Goal: Information Seeking & Learning: Learn about a topic

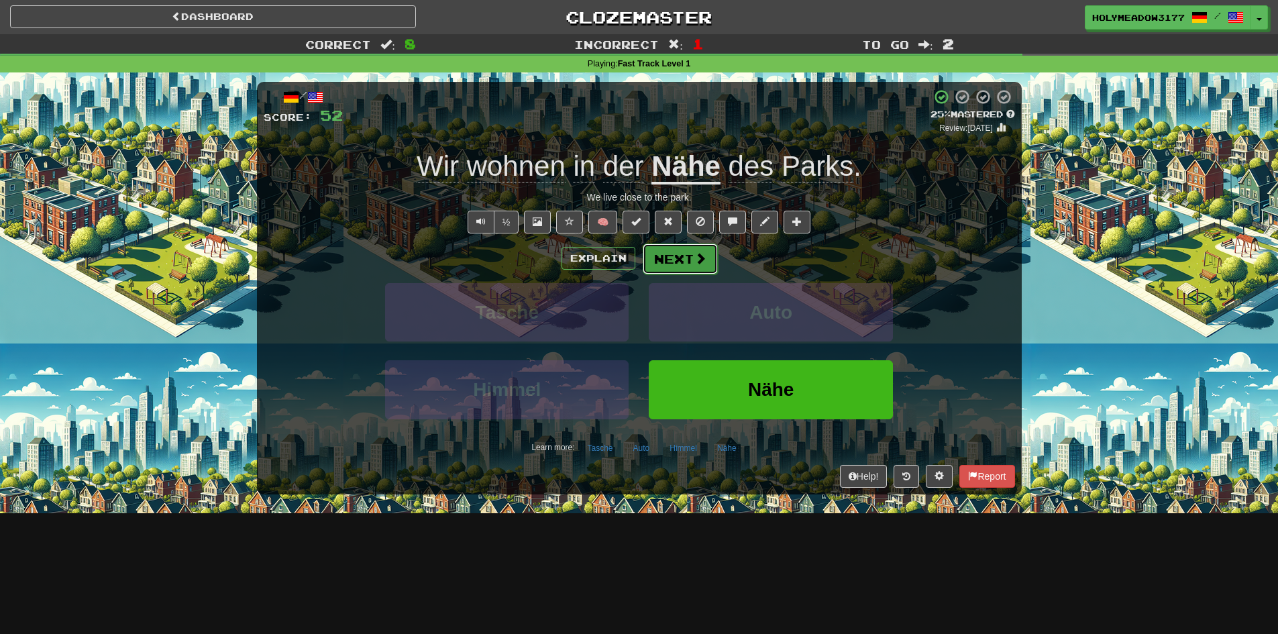
click at [669, 266] on button "Next" at bounding box center [680, 259] width 75 height 31
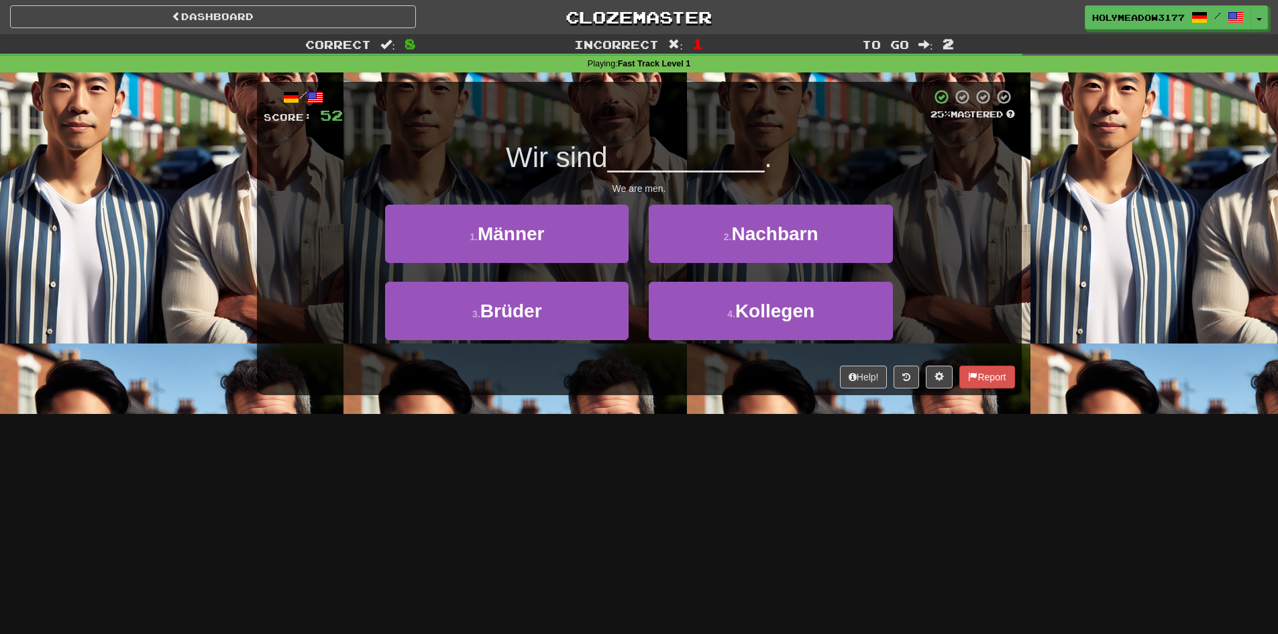
click at [421, 196] on div "/ Score: 52 25 % Mastered Wir sind __________ . We are men. 1 . Männer 2 . Nach…" at bounding box center [639, 238] width 765 height 313
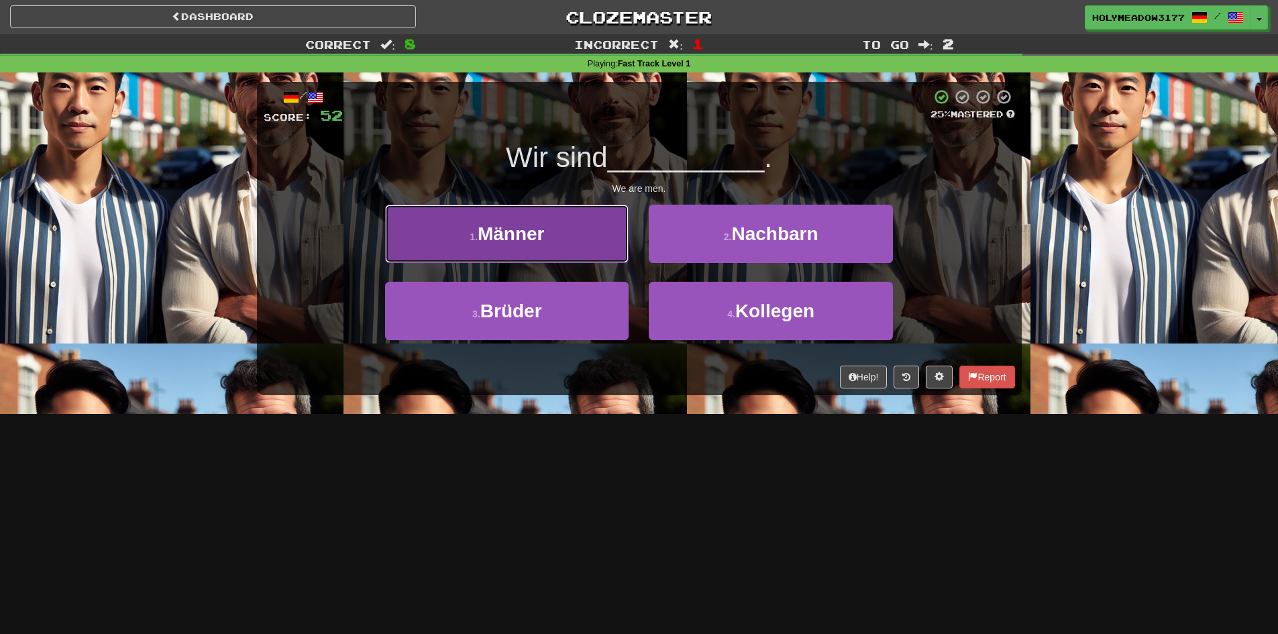
click at [460, 246] on button "1 . Männer" at bounding box center [507, 234] width 244 height 58
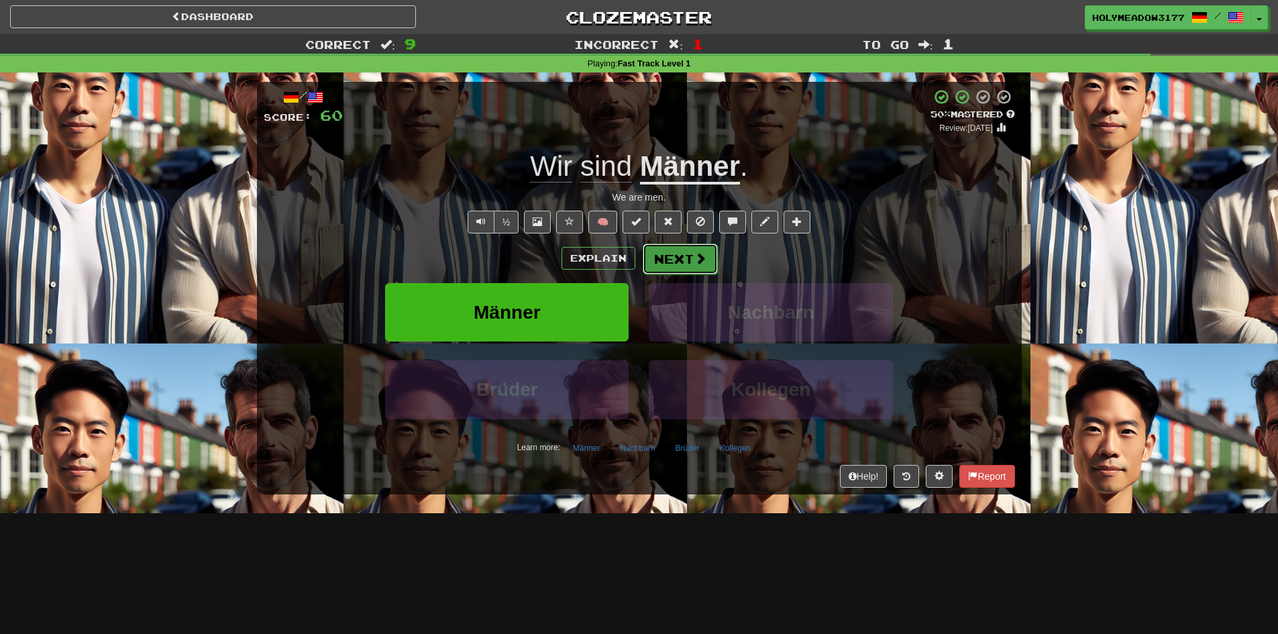
click at [687, 270] on button "Next" at bounding box center [680, 259] width 75 height 31
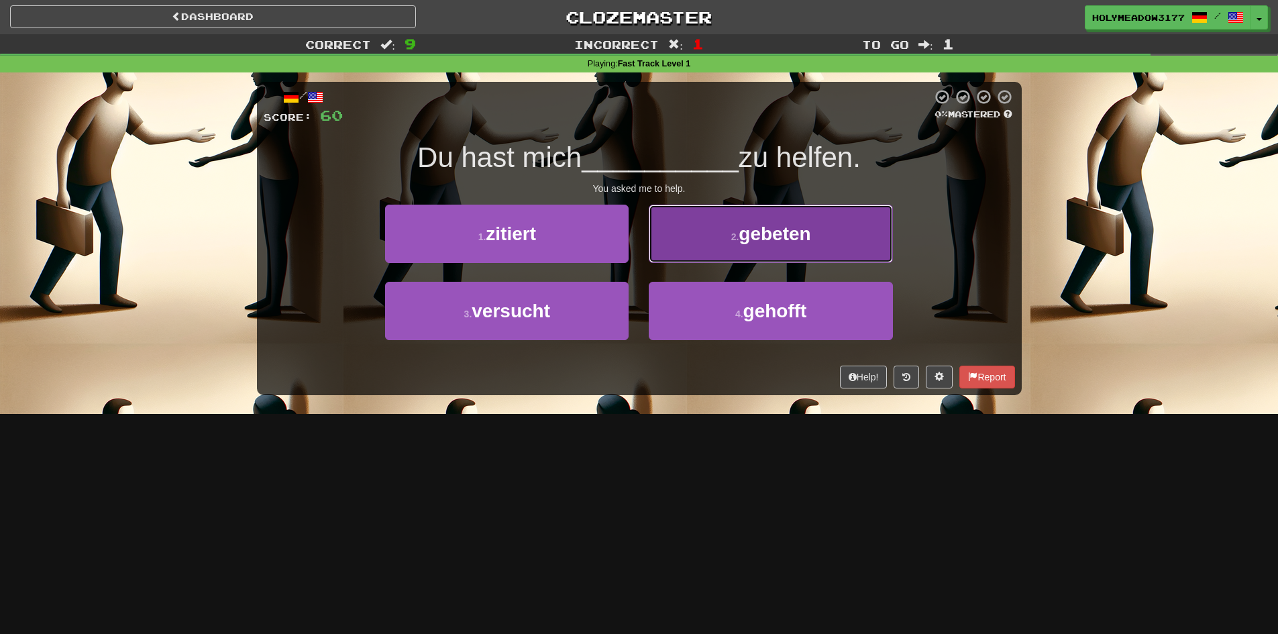
click at [746, 242] on span "gebeten" at bounding box center [775, 233] width 72 height 21
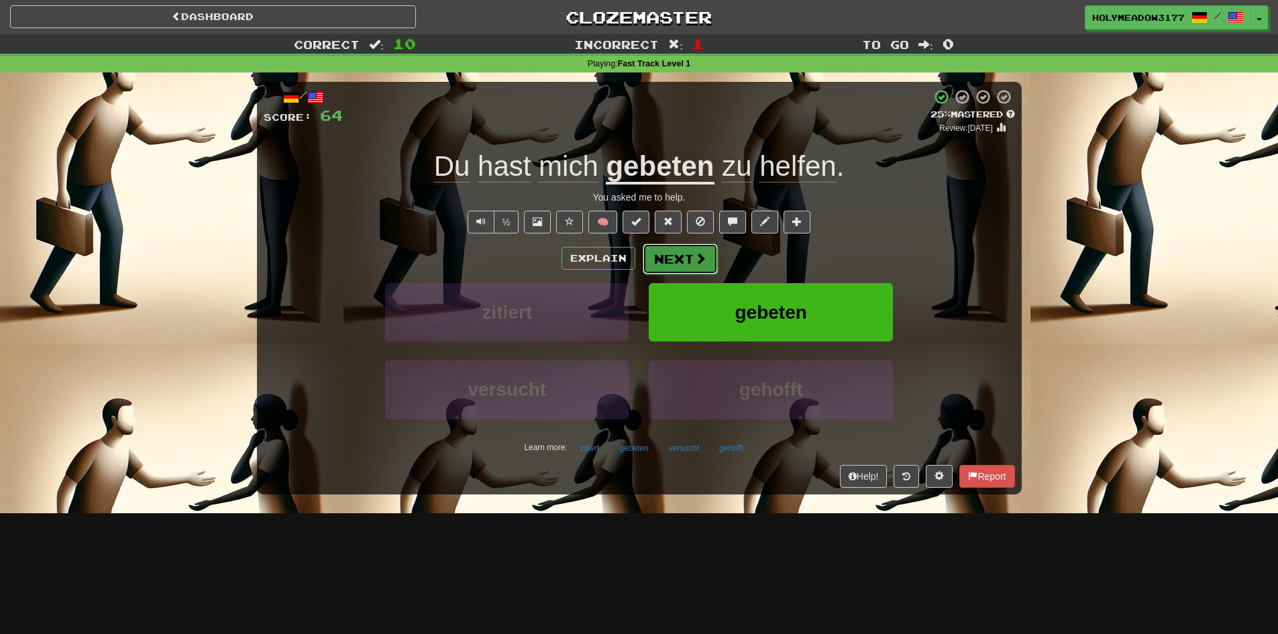
click at [670, 272] on button "Next" at bounding box center [680, 259] width 75 height 31
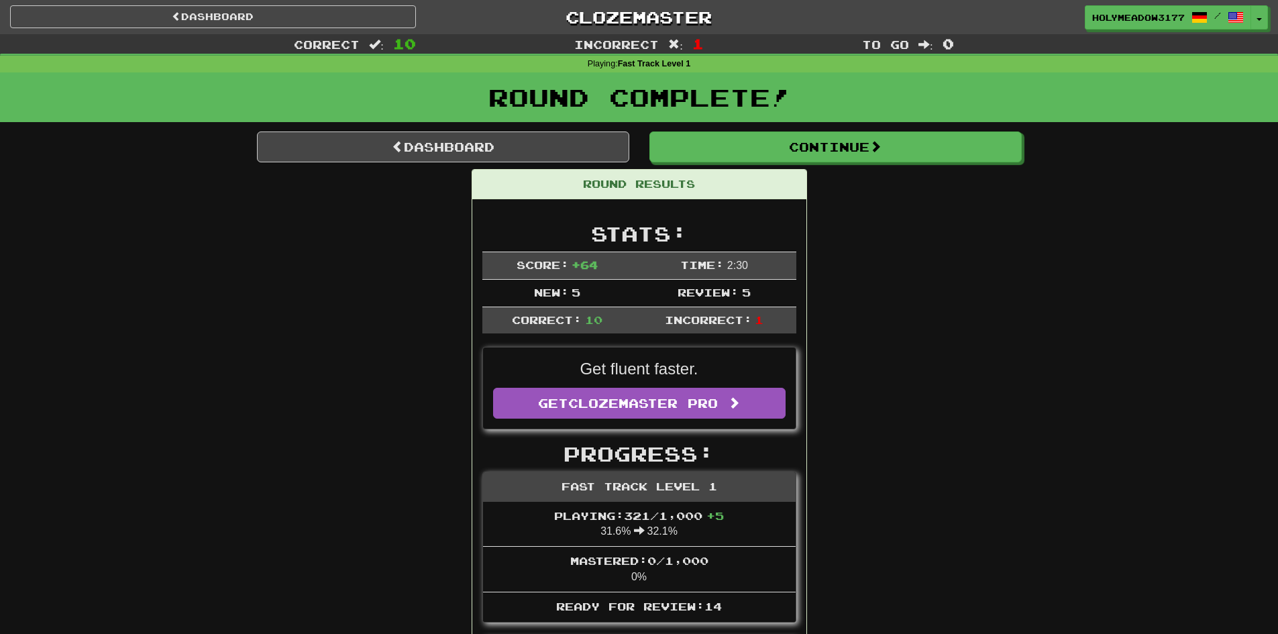
click at [248, 5] on div "Dashboard Clozemaster HolyMeadow3177 / Toggle Dropdown Dashboard Leaderboard Ac…" at bounding box center [639, 15] width 1278 height 30
click at [250, 9] on link "Dashboard" at bounding box center [213, 16] width 406 height 23
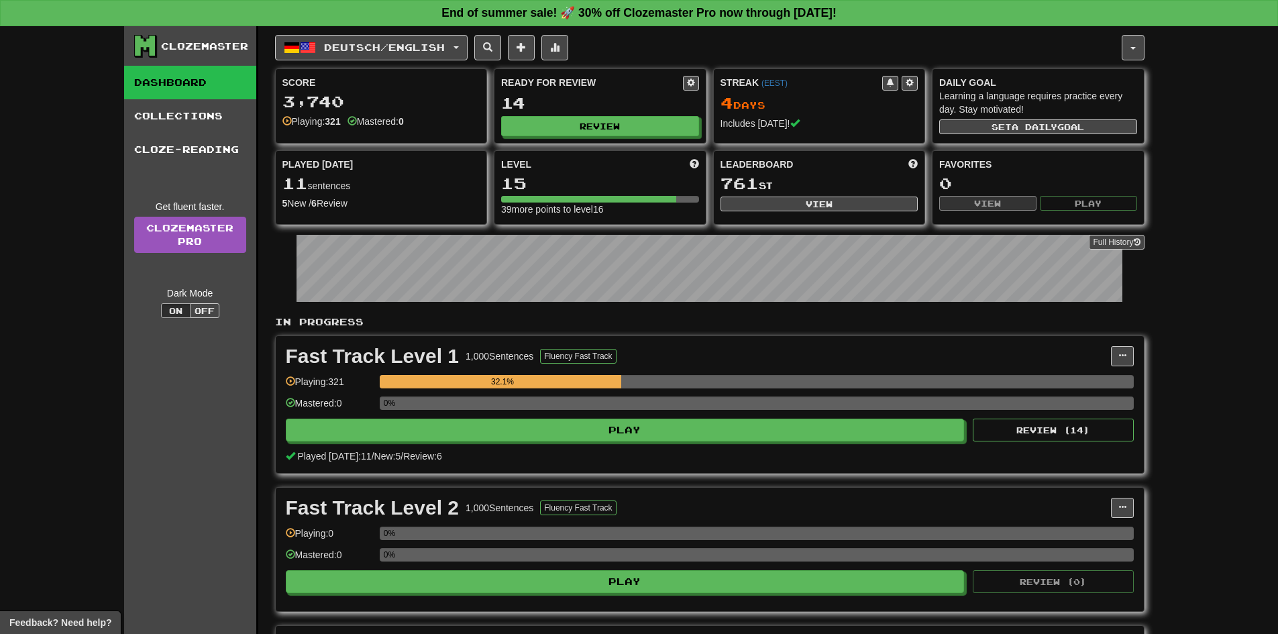
click at [601, 417] on div "0%" at bounding box center [757, 408] width 754 height 22
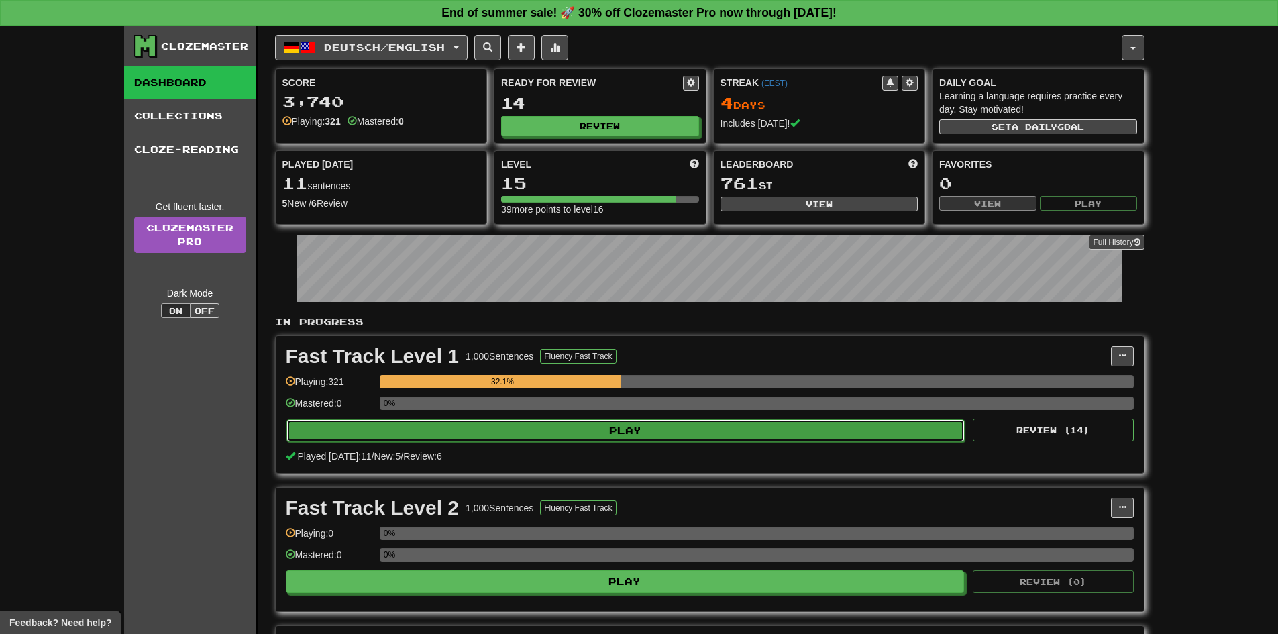
click at [604, 423] on button "Play" at bounding box center [626, 430] width 679 height 23
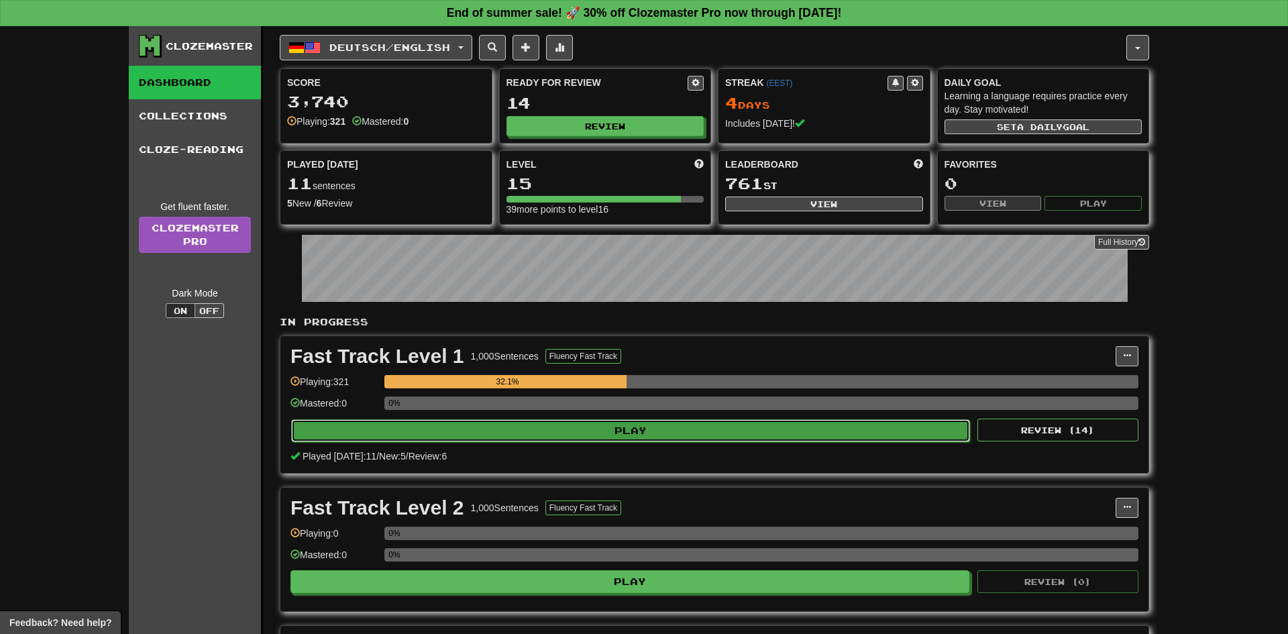
select select "**"
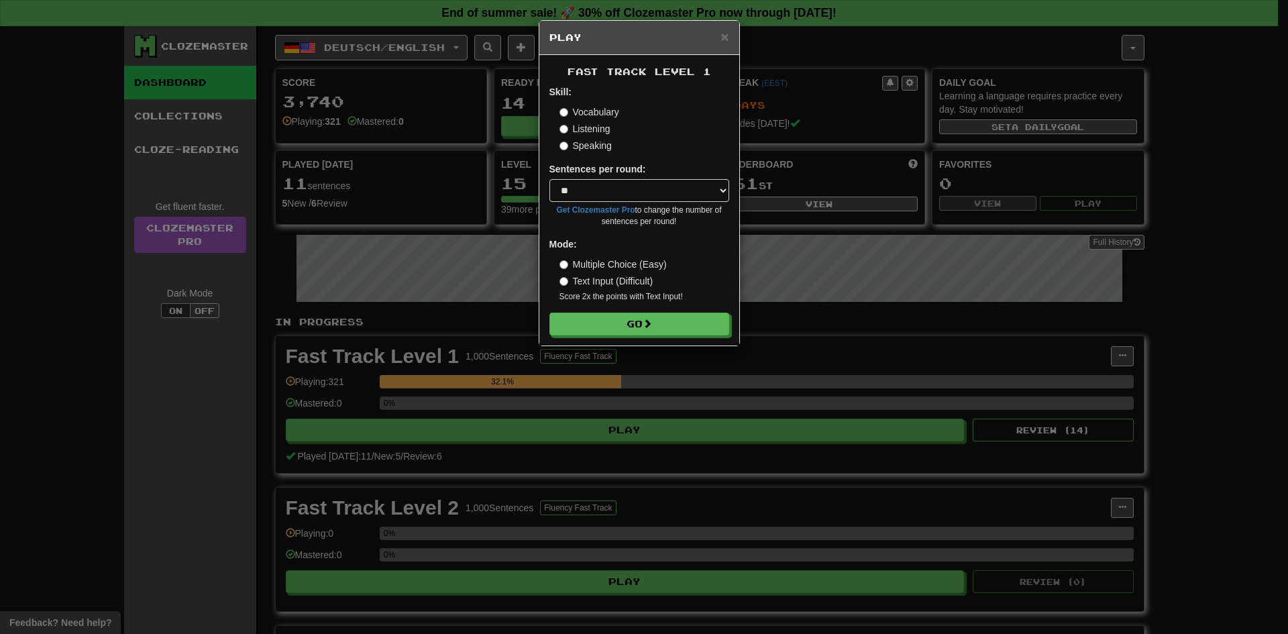
click at [589, 130] on label "Listening" at bounding box center [585, 128] width 51 height 13
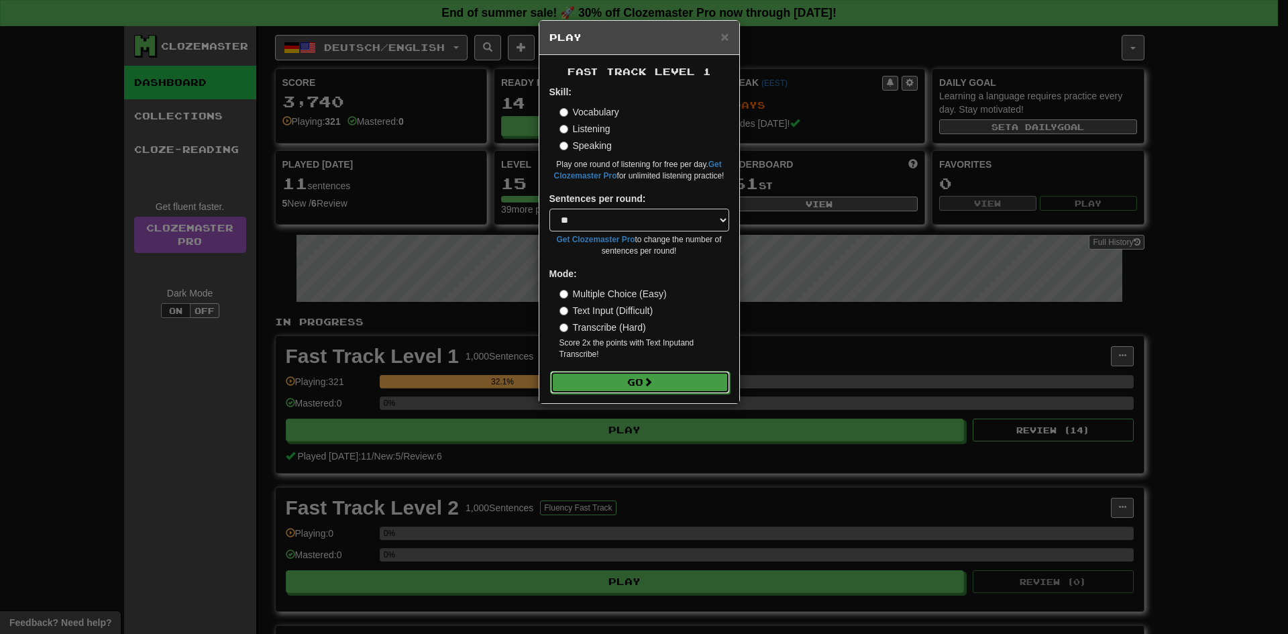
click at [599, 388] on button "Go" at bounding box center [640, 382] width 180 height 23
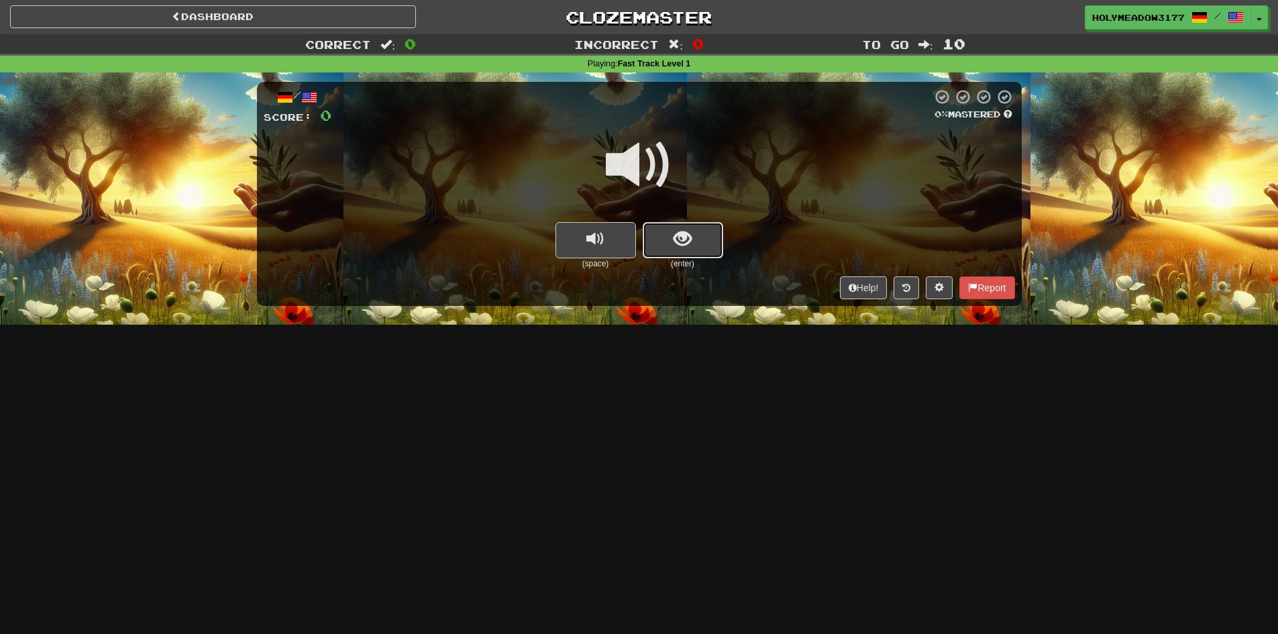
click at [697, 250] on button "show sentence" at bounding box center [683, 240] width 81 height 36
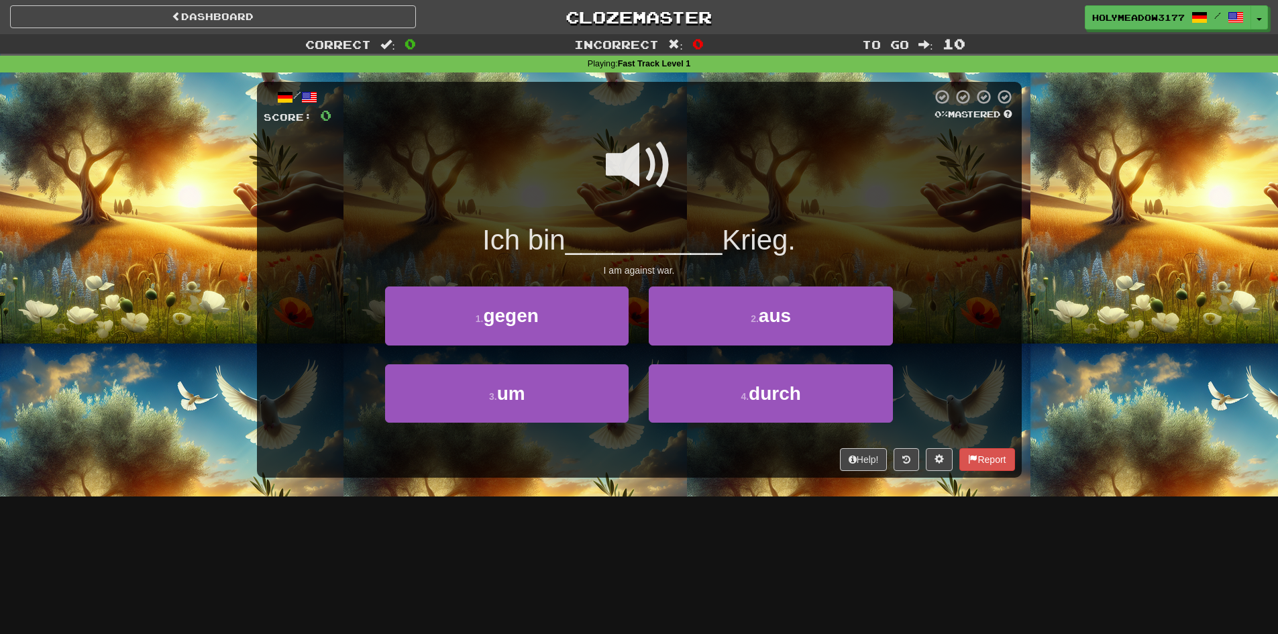
click at [715, 254] on span "__________" at bounding box center [644, 240] width 157 height 32
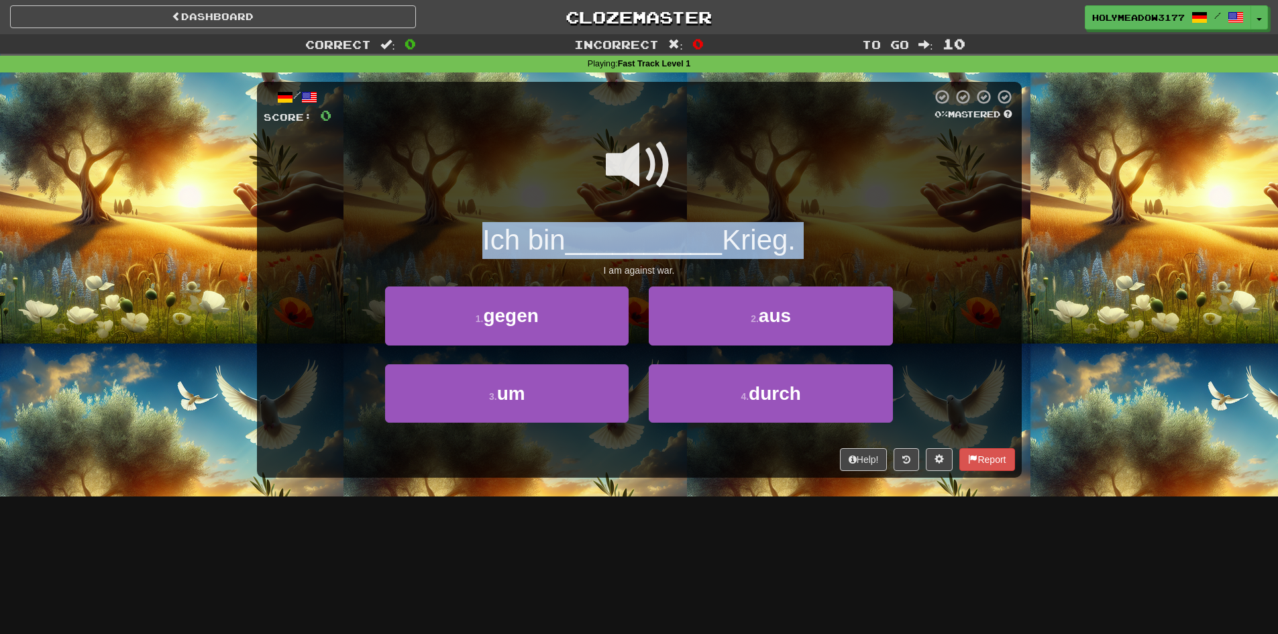
click at [715, 254] on span "__________" at bounding box center [644, 240] width 157 height 32
click at [389, 238] on div "Ich bin __________ [PERSON_NAME]." at bounding box center [640, 240] width 752 height 37
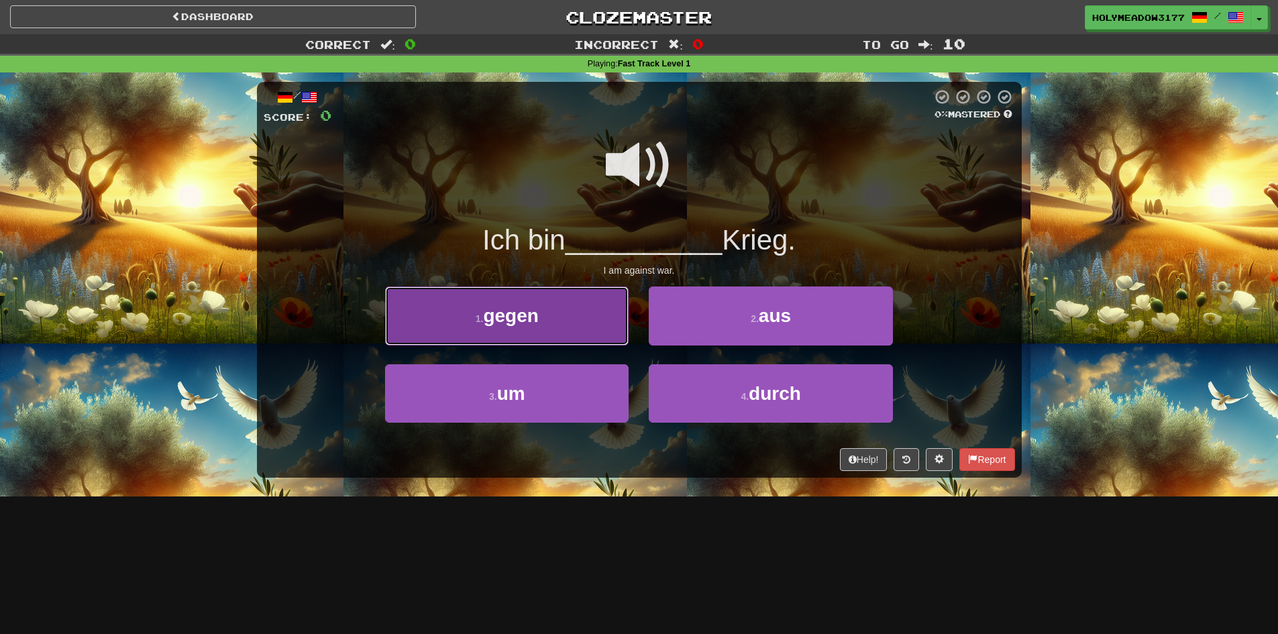
click at [454, 297] on button "1 . gegen" at bounding box center [507, 316] width 244 height 58
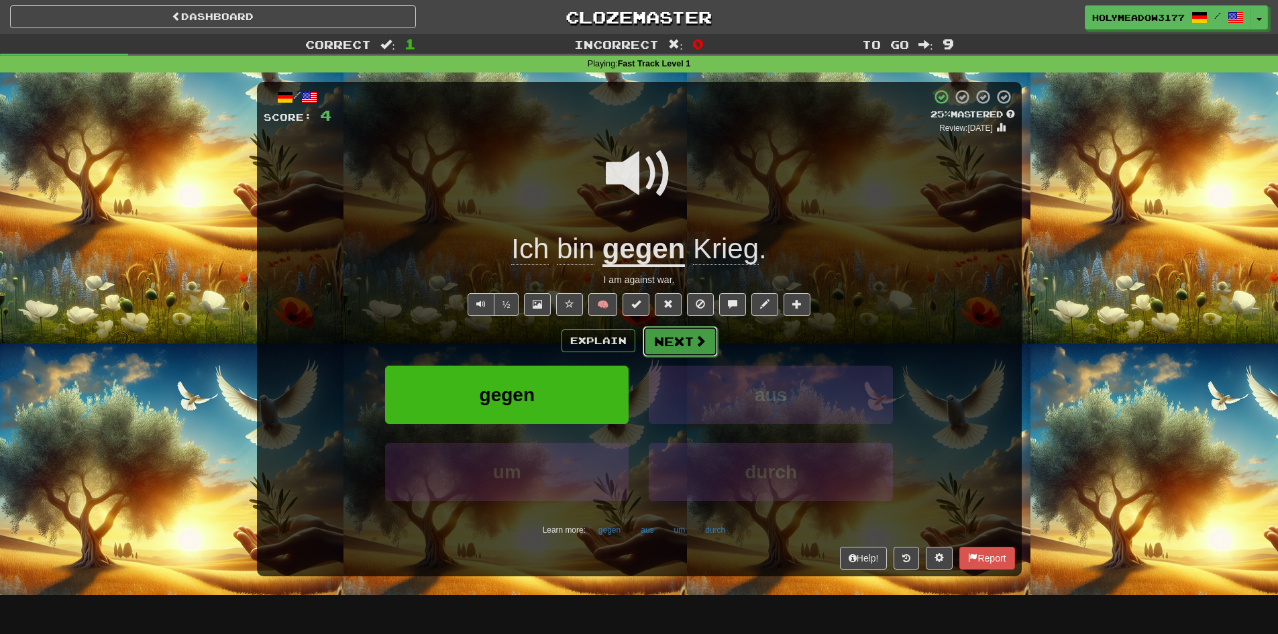
click at [692, 342] on button "Next" at bounding box center [680, 341] width 75 height 31
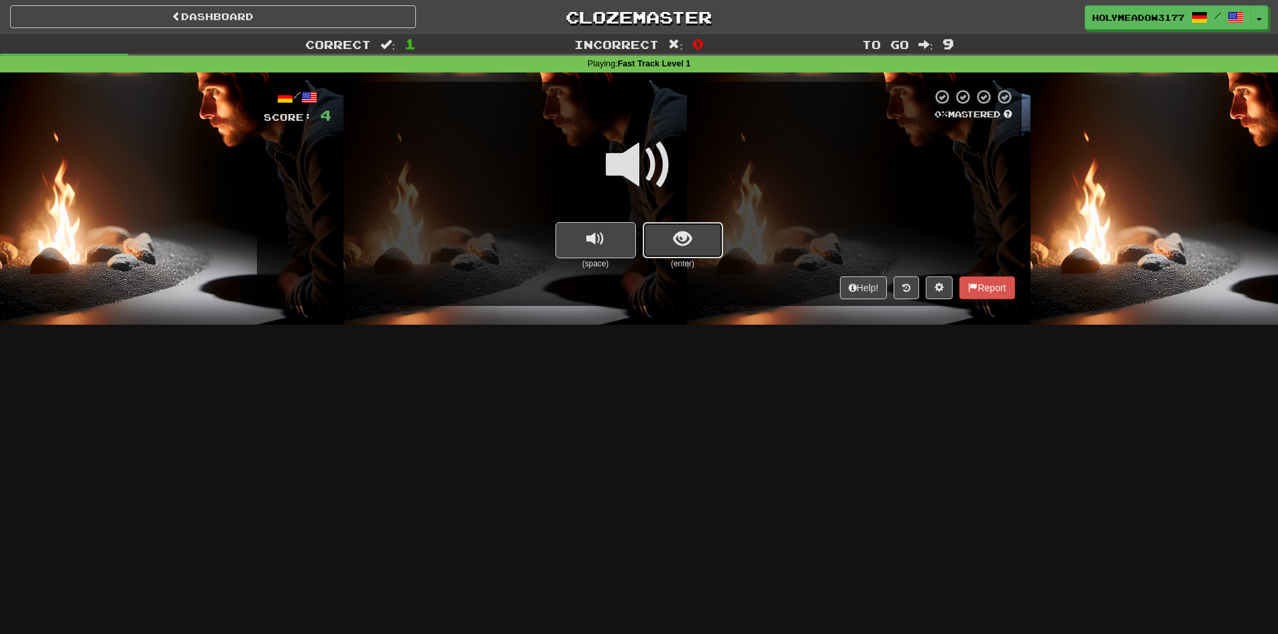
click at [668, 230] on button "show sentence" at bounding box center [683, 240] width 81 height 36
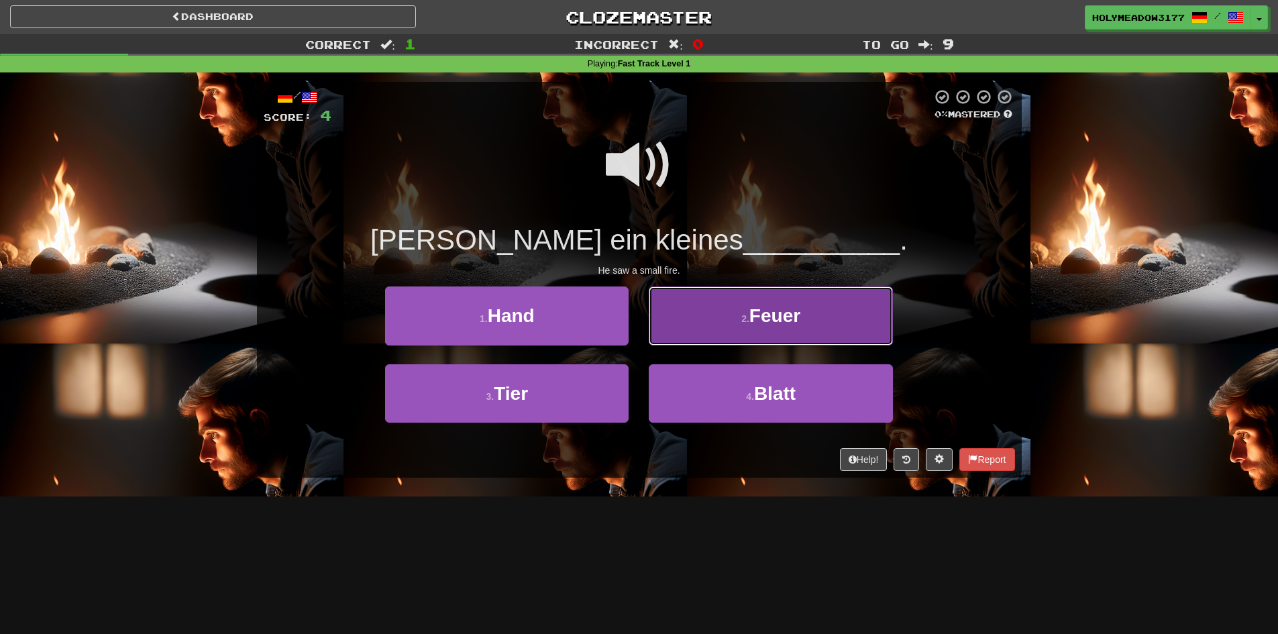
click at [748, 302] on button "2 . [PERSON_NAME]" at bounding box center [771, 316] width 244 height 58
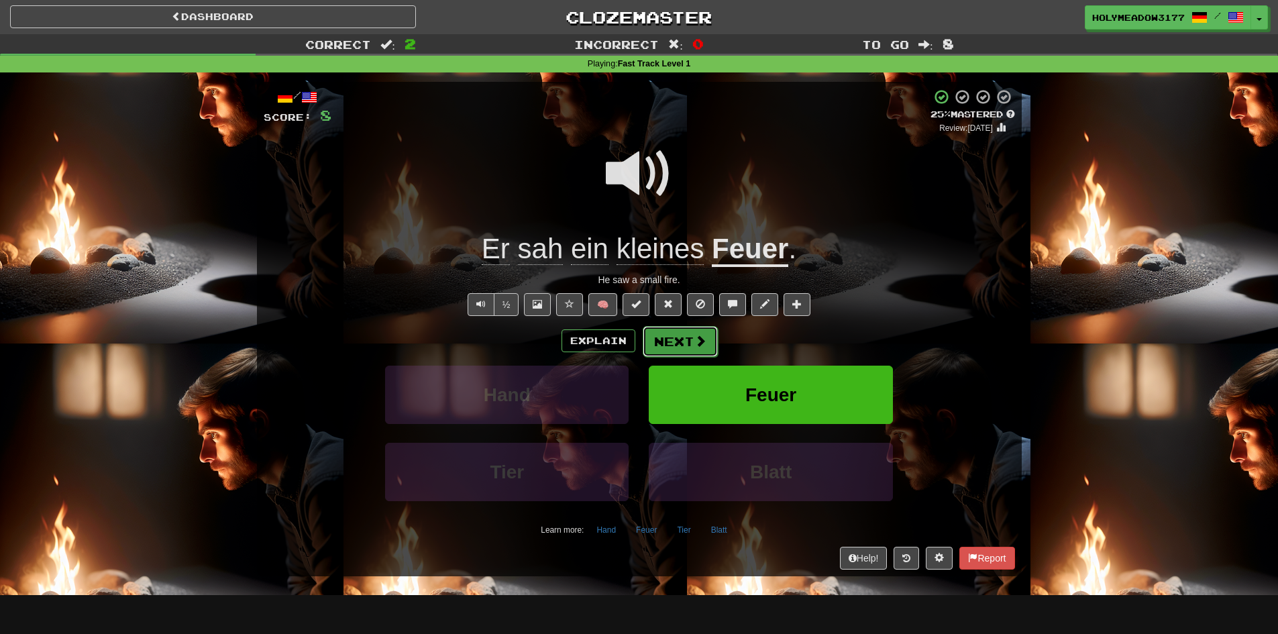
click at [667, 343] on button "Next" at bounding box center [680, 341] width 75 height 31
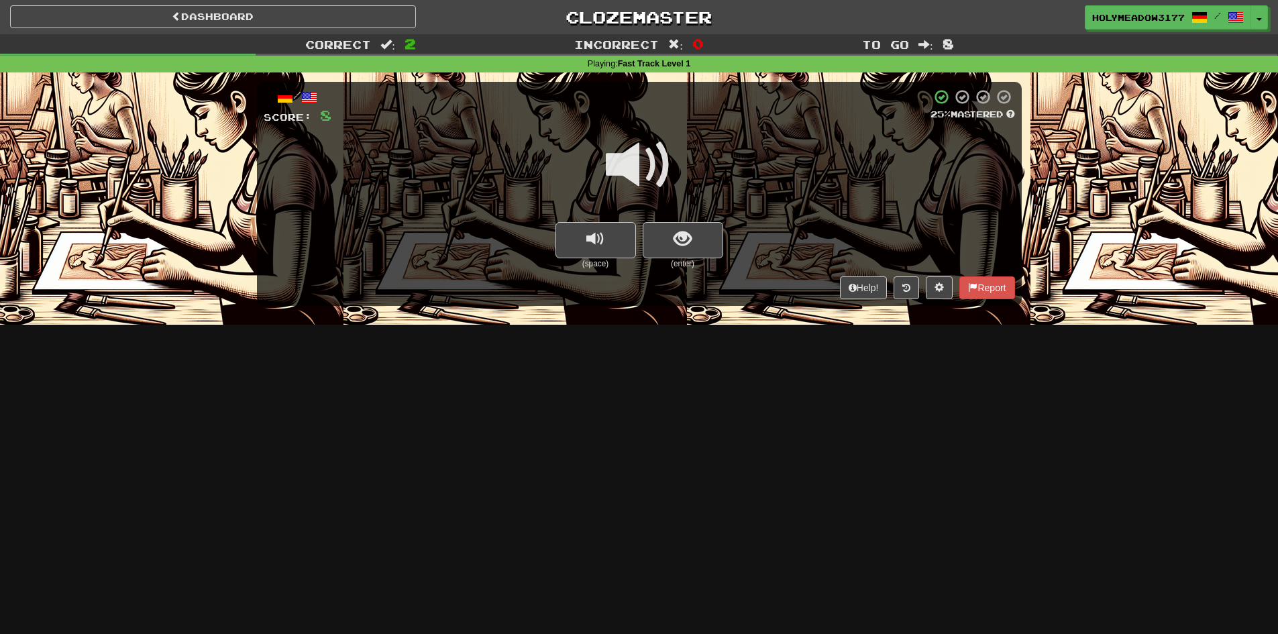
click at [603, 168] on div at bounding box center [640, 174] width 752 height 96
click at [691, 234] on span "show sentence" at bounding box center [683, 239] width 18 height 18
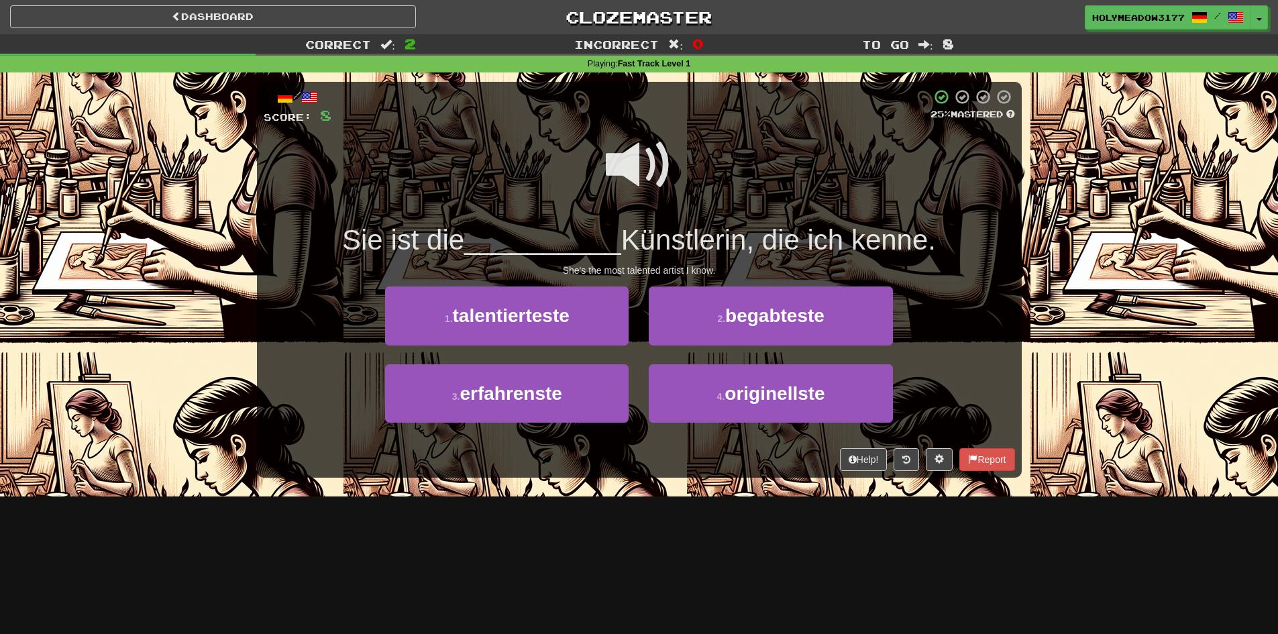
click at [644, 168] on span at bounding box center [639, 165] width 67 height 67
click at [636, 170] on span at bounding box center [639, 165] width 67 height 67
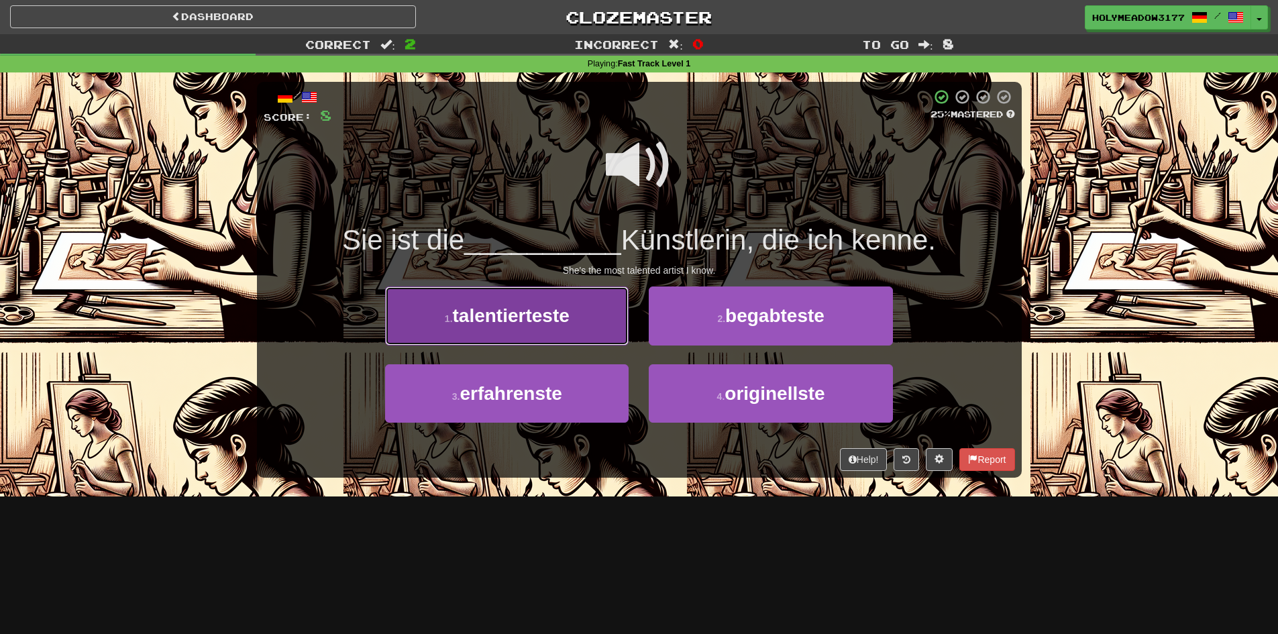
click at [578, 330] on button "1 . talentierteste" at bounding box center [507, 316] width 244 height 58
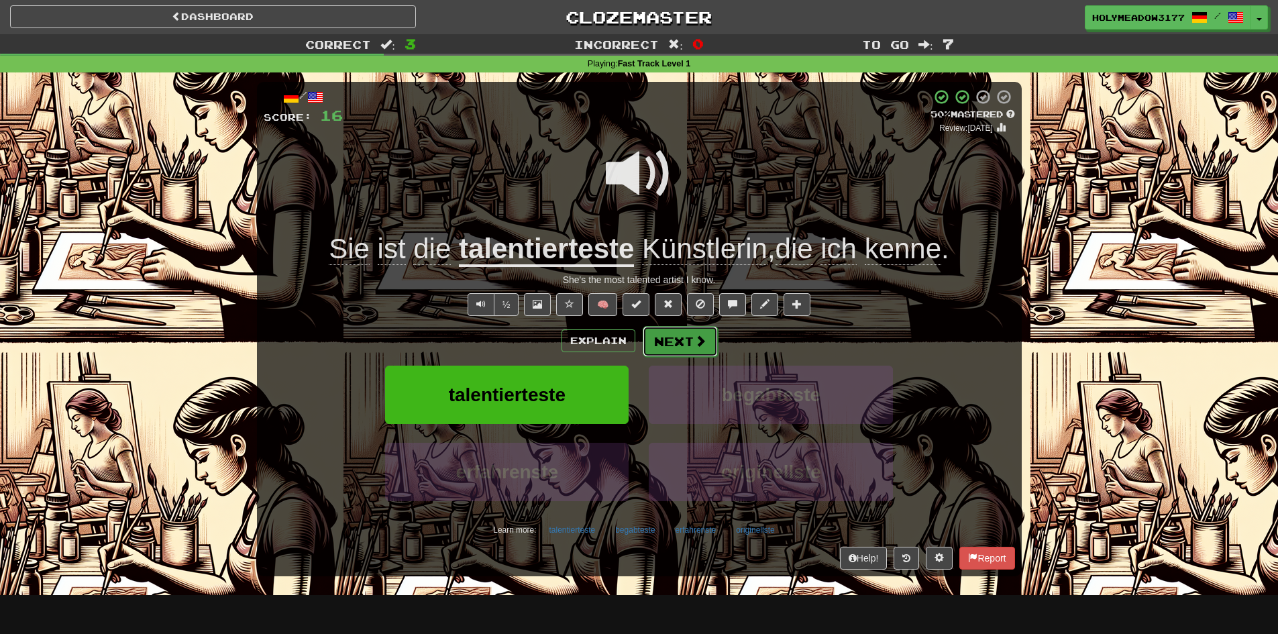
click at [675, 352] on button "Next" at bounding box center [680, 341] width 75 height 31
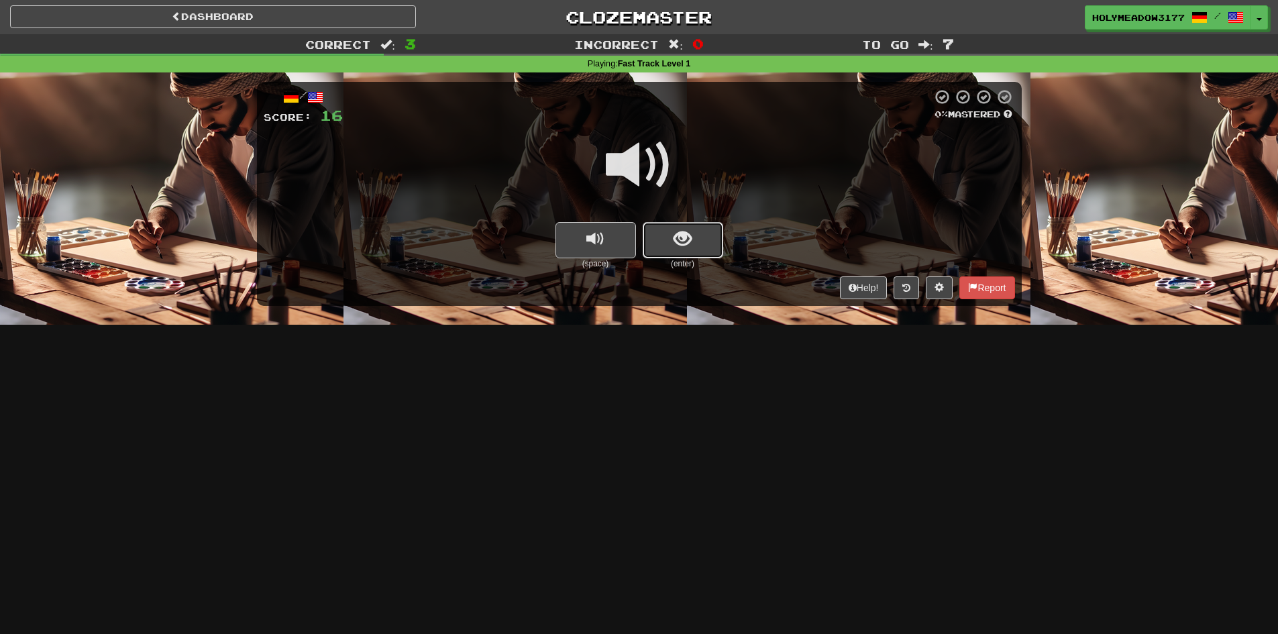
click at [680, 252] on button "show sentence" at bounding box center [683, 240] width 81 height 36
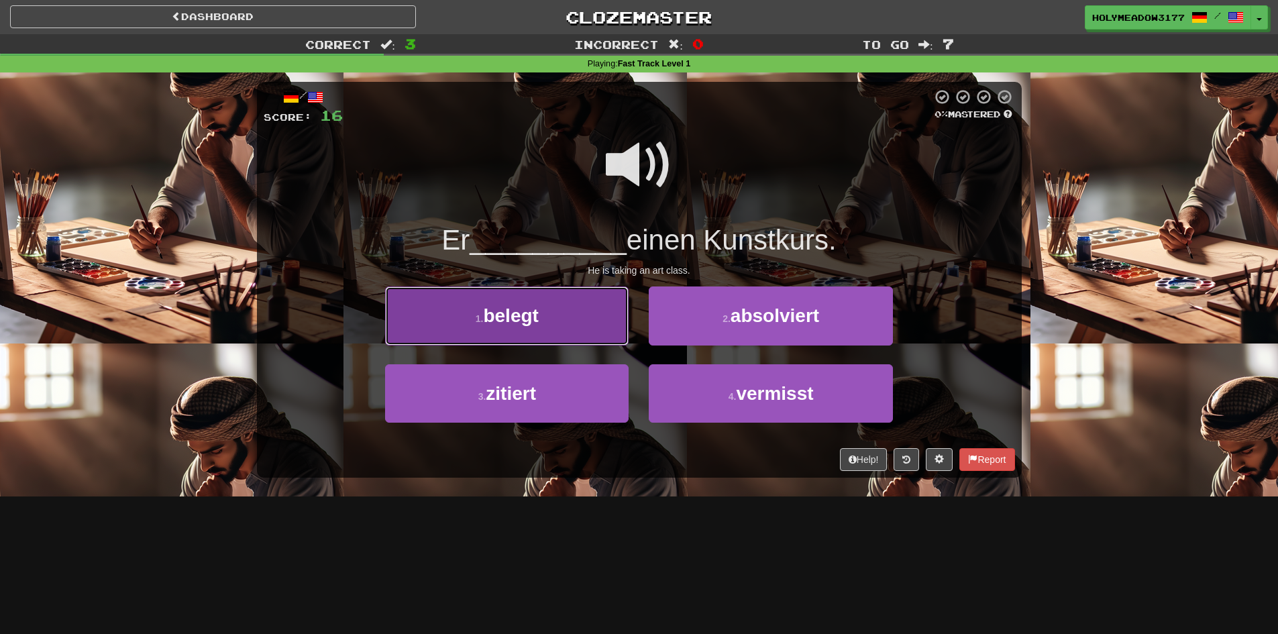
click at [557, 341] on button "1 . belegt" at bounding box center [507, 316] width 244 height 58
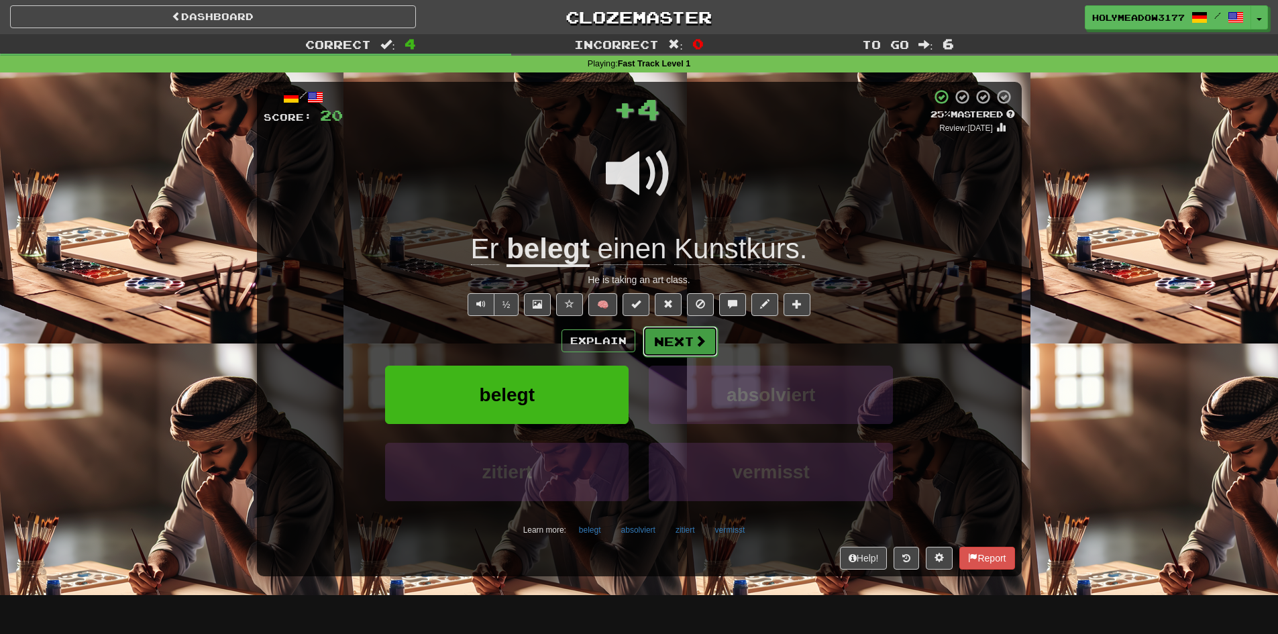
click at [679, 340] on button "Next" at bounding box center [680, 341] width 75 height 31
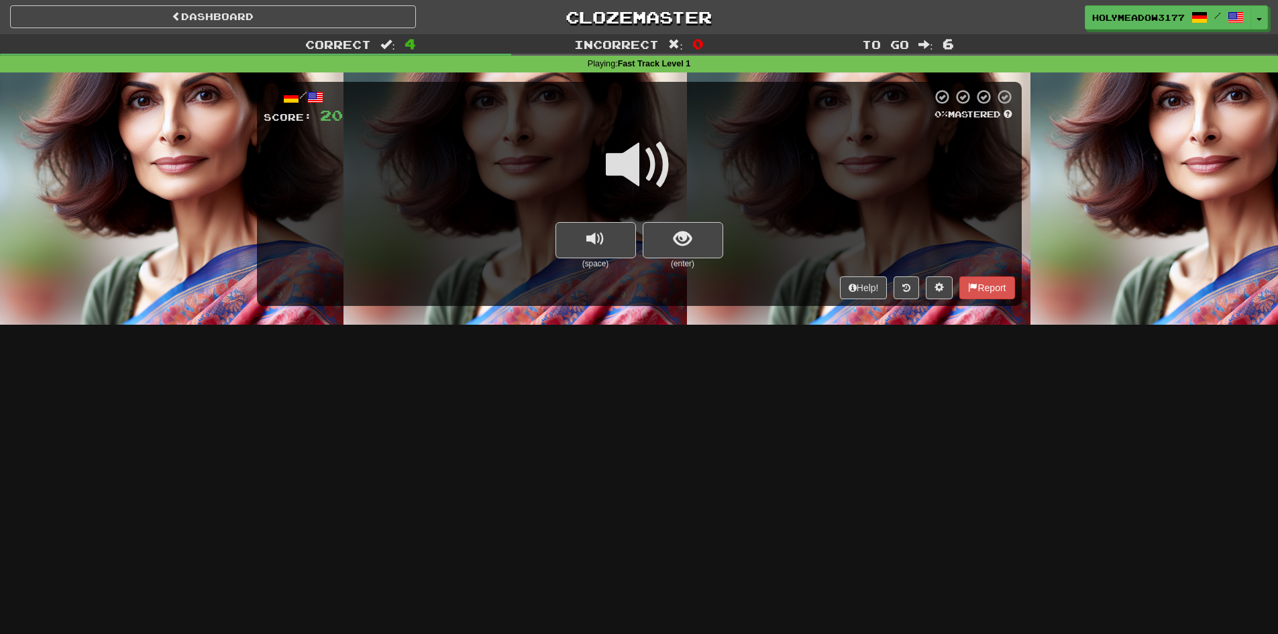
click at [638, 151] on span at bounding box center [639, 165] width 67 height 67
click at [680, 237] on span "show sentence" at bounding box center [683, 239] width 18 height 18
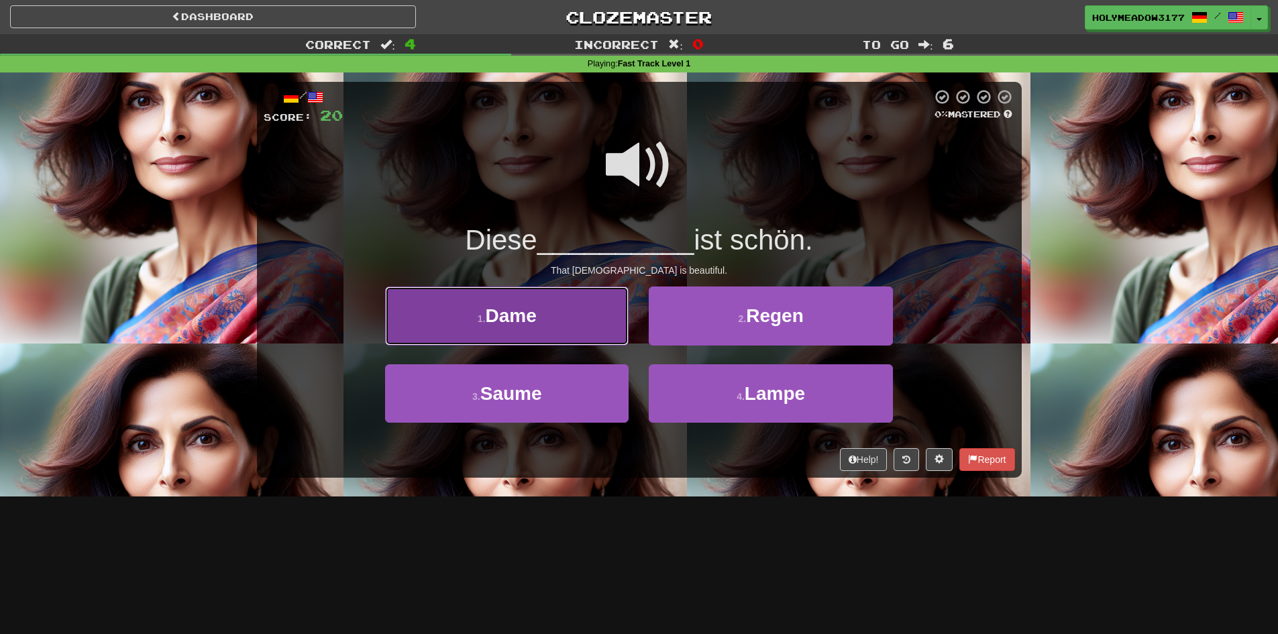
click at [613, 325] on button "1 . Dame" at bounding box center [507, 316] width 244 height 58
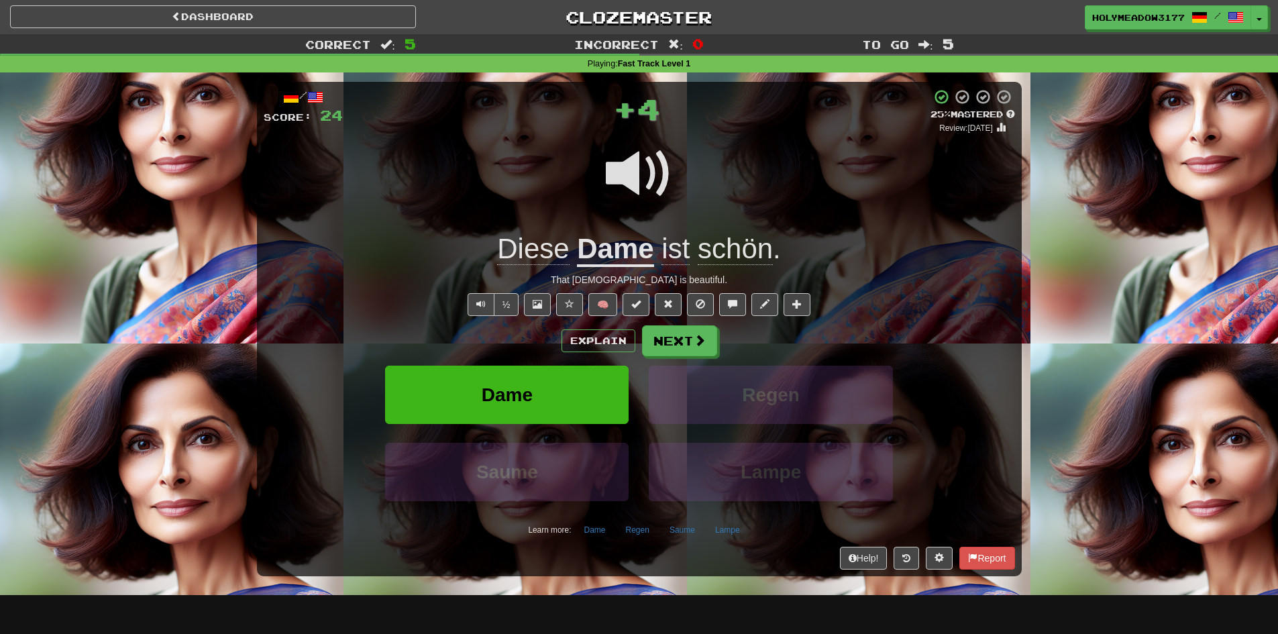
click at [682, 357] on div "Explain Next Dame Regen [PERSON_NAME] Learn more: Dame Regen [PERSON_NAME]" at bounding box center [640, 432] width 752 height 215
click at [692, 342] on button "Next" at bounding box center [680, 341] width 75 height 31
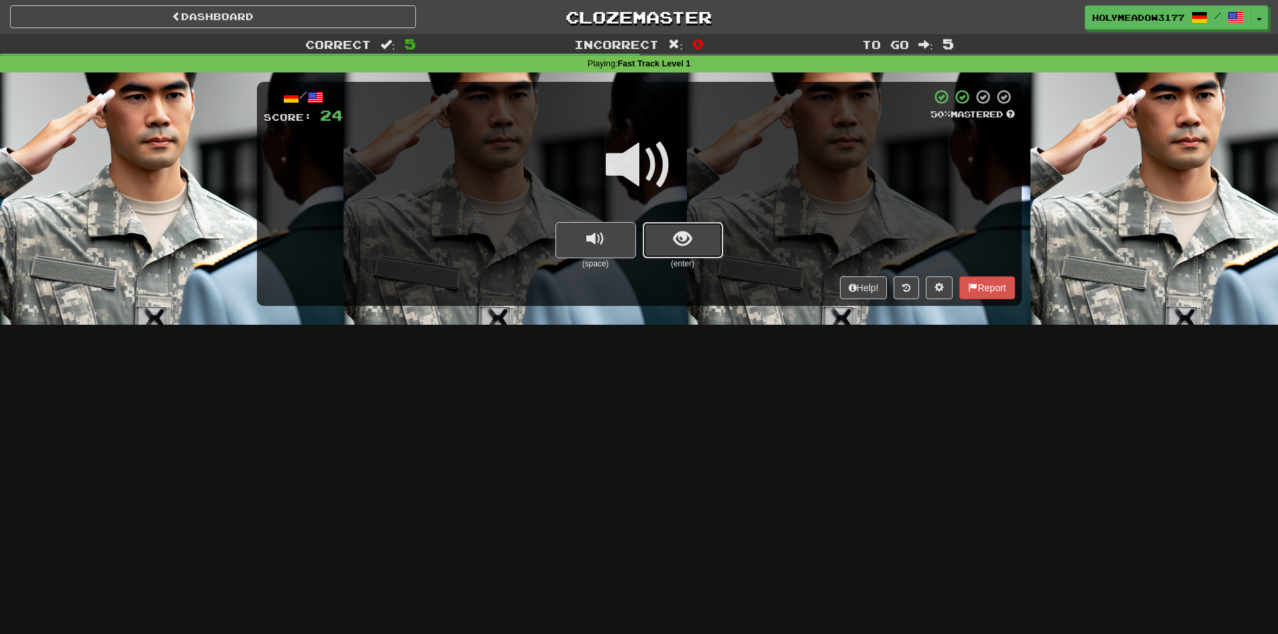
click at [651, 238] on button "show sentence" at bounding box center [683, 240] width 81 height 36
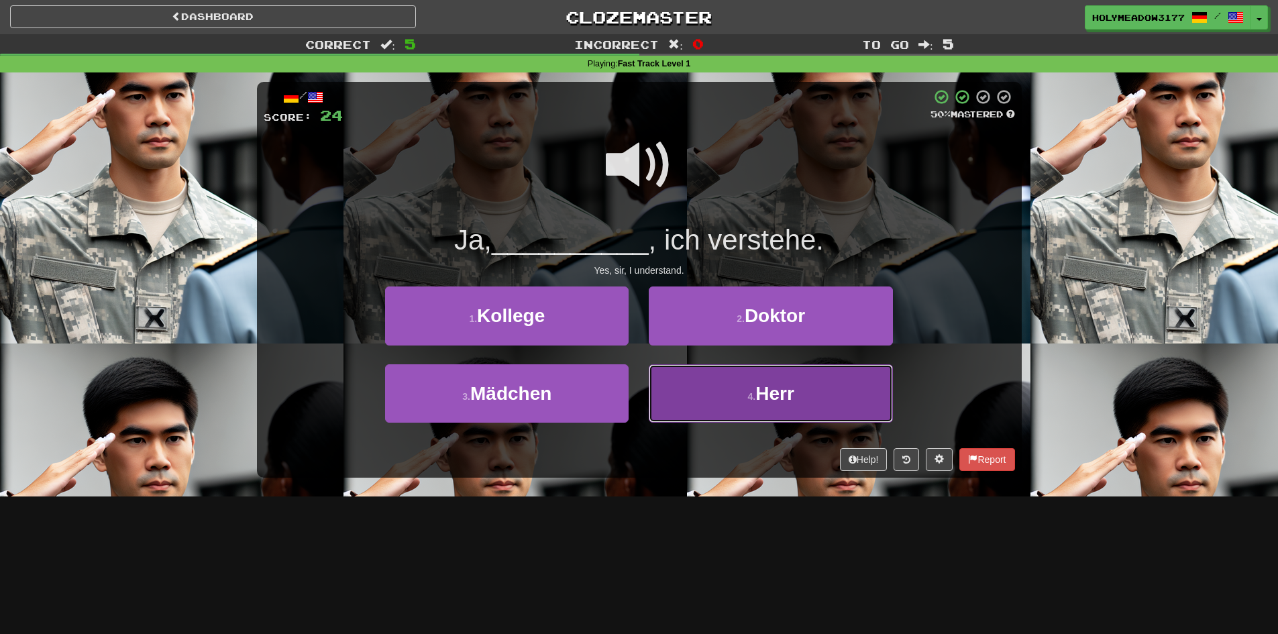
click at [773, 397] on span "Herr" at bounding box center [775, 393] width 39 height 21
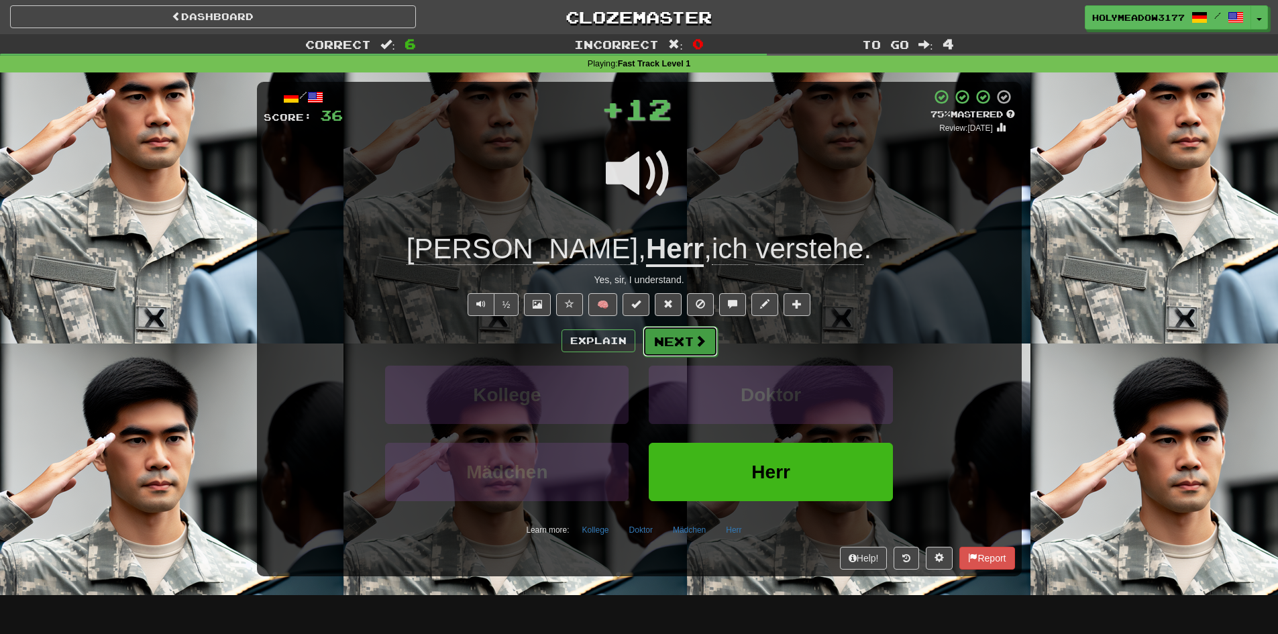
click at [672, 347] on button "Next" at bounding box center [680, 341] width 75 height 31
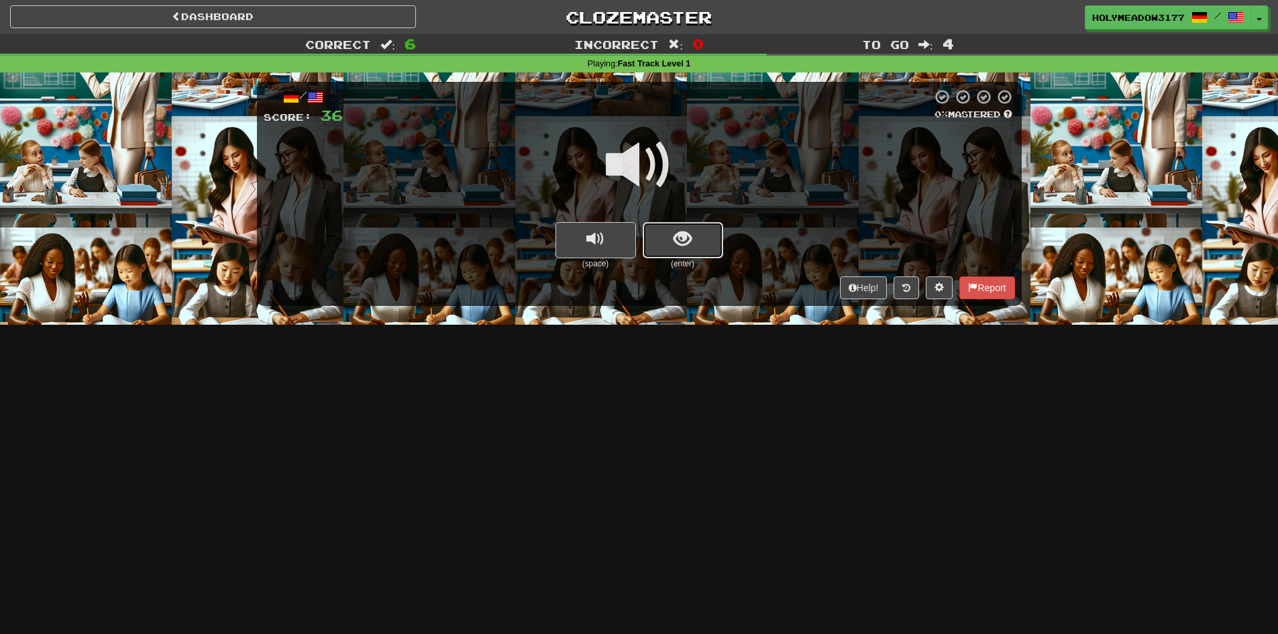
click at [693, 228] on button "show sentence" at bounding box center [683, 240] width 81 height 36
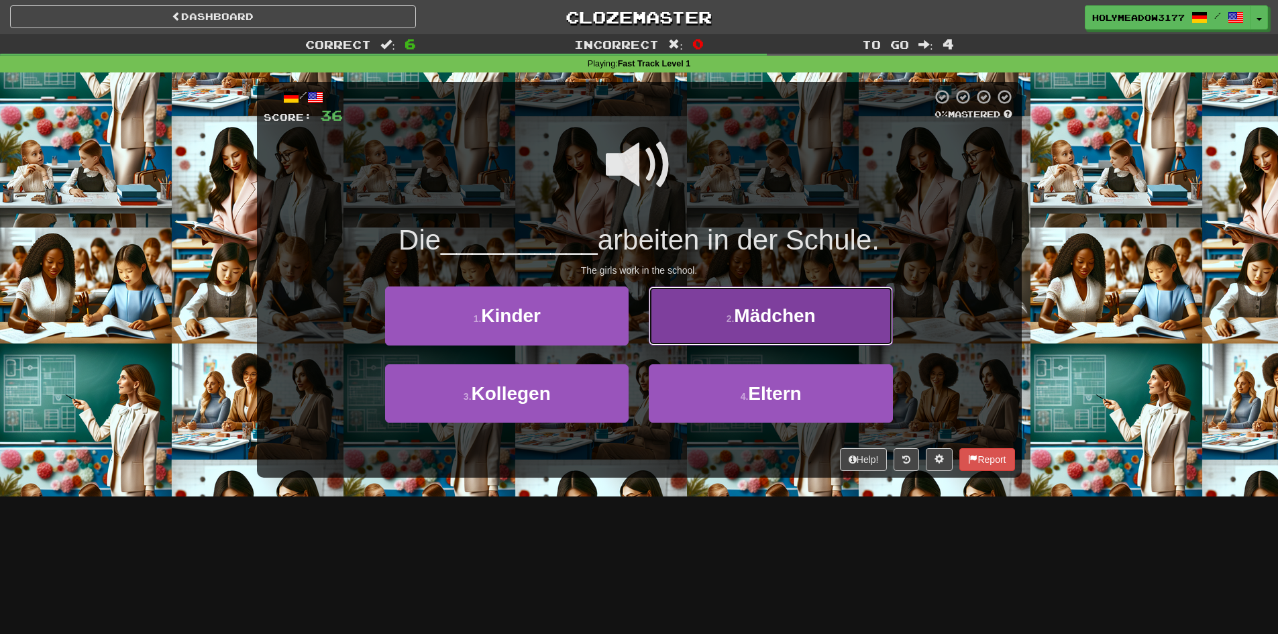
click at [761, 326] on span "Mädchen" at bounding box center [774, 315] width 81 height 21
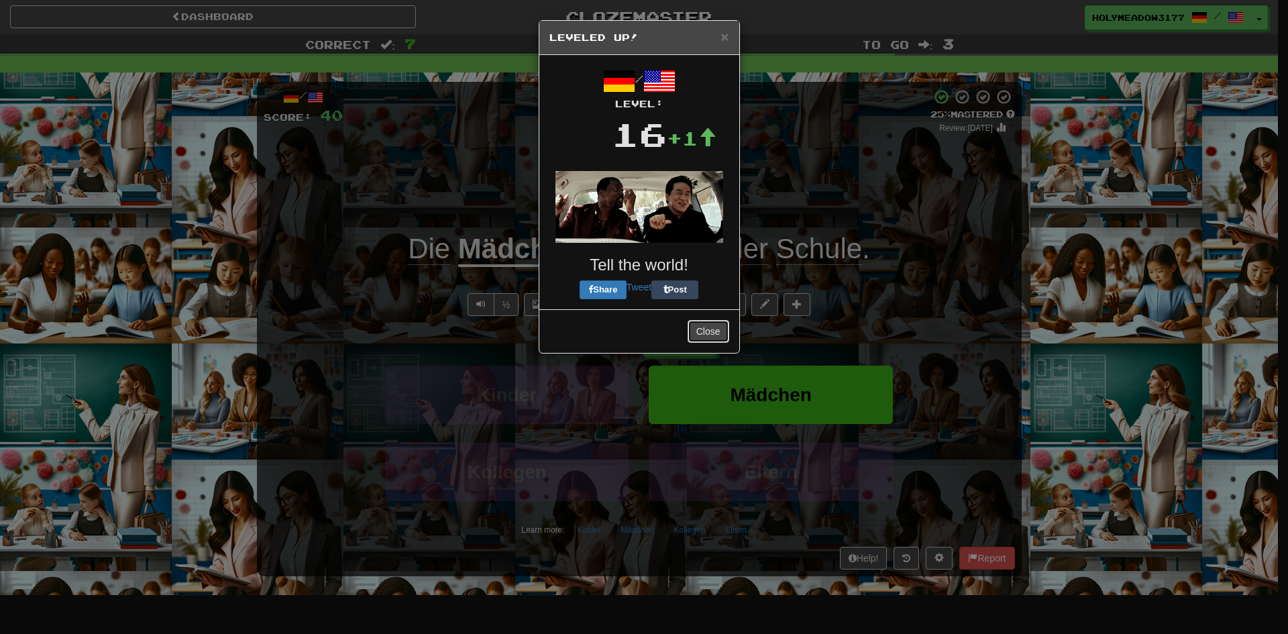
click at [704, 327] on button "Close" at bounding box center [709, 331] width 42 height 23
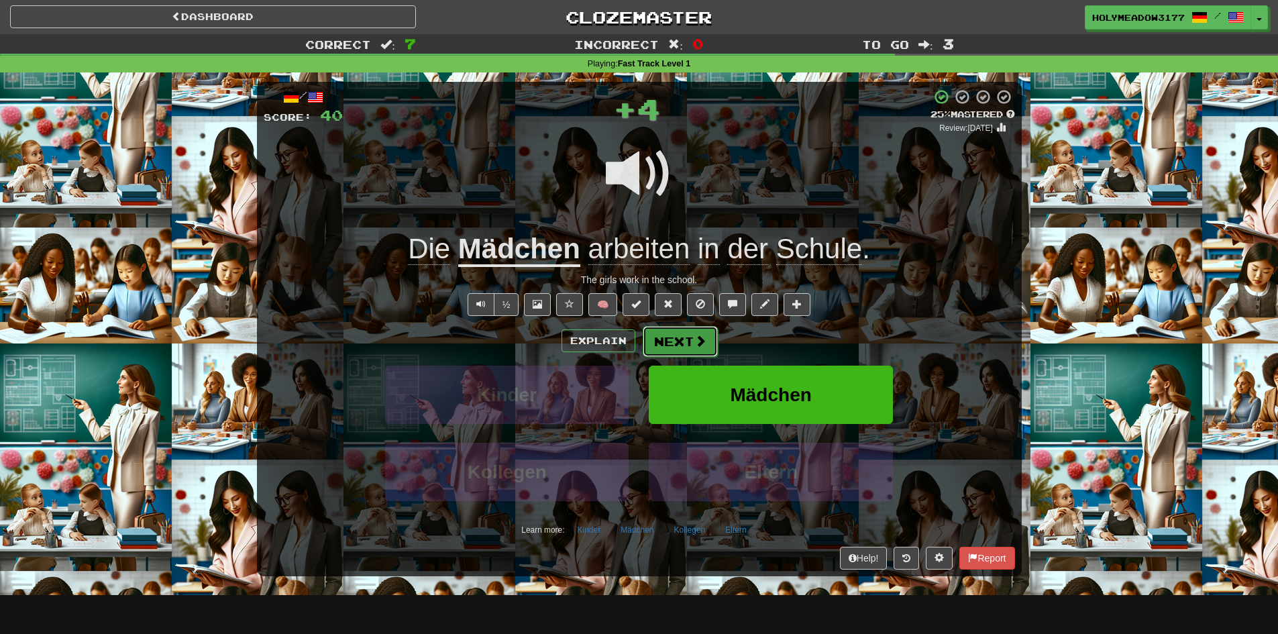
click at [684, 340] on button "Next" at bounding box center [680, 341] width 75 height 31
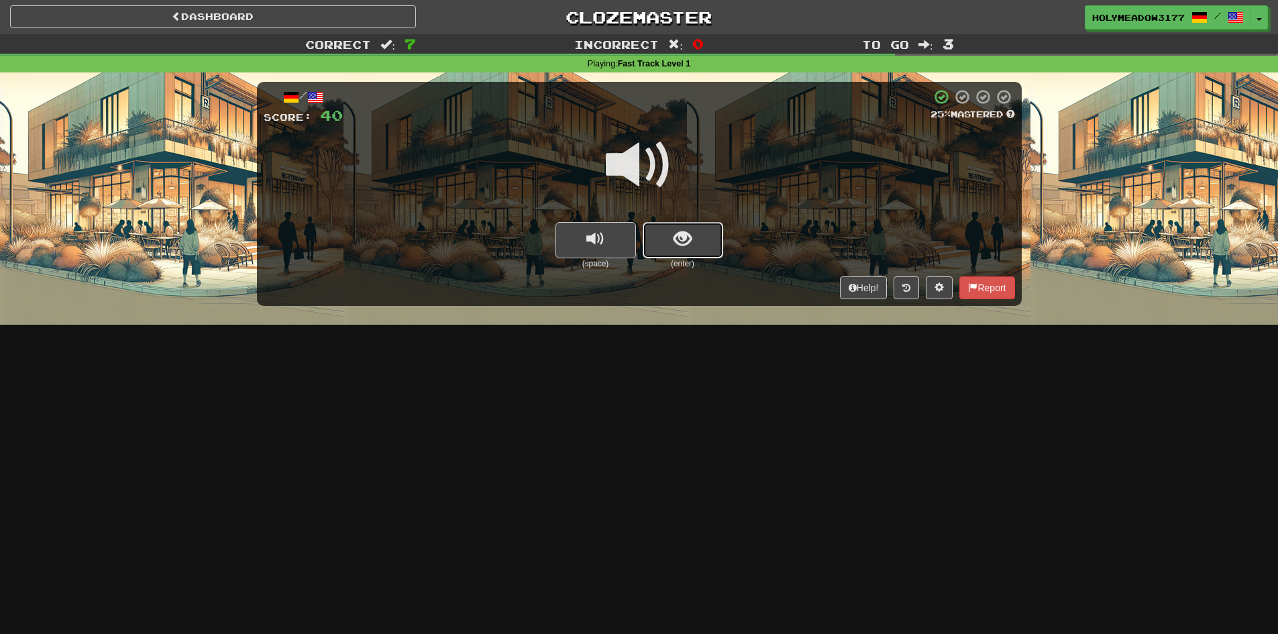
click at [676, 240] on span "show sentence" at bounding box center [683, 239] width 18 height 18
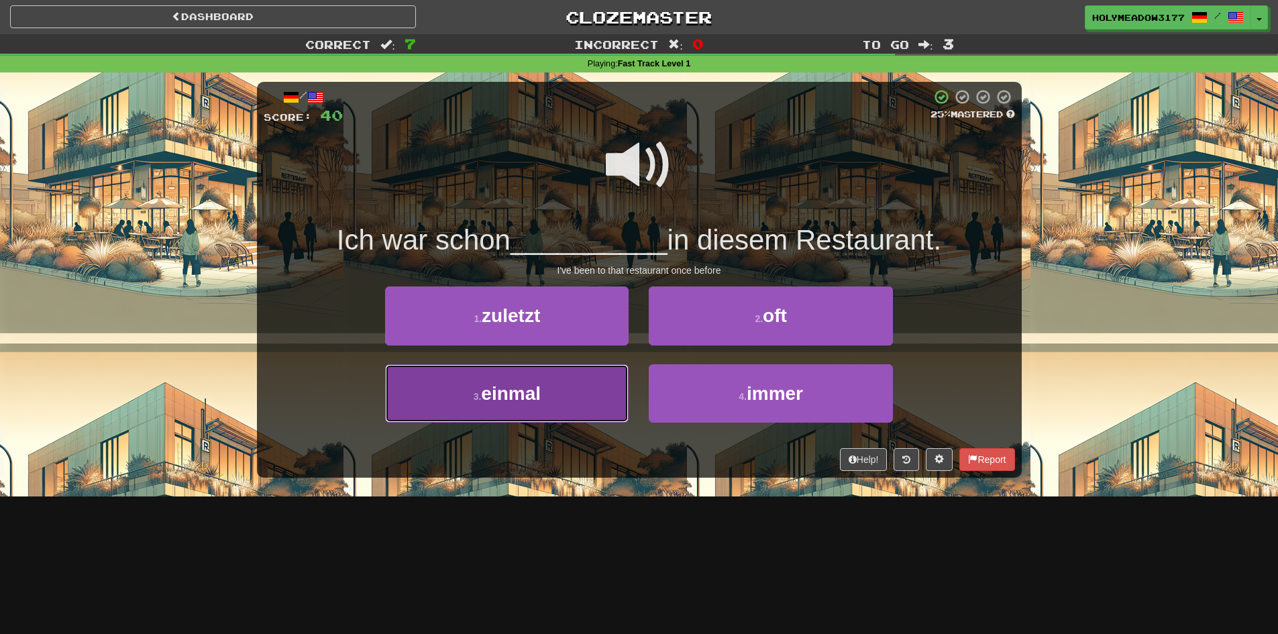
click at [511, 393] on span "einmal" at bounding box center [511, 393] width 60 height 21
